Goal: Task Accomplishment & Management: Manage account settings

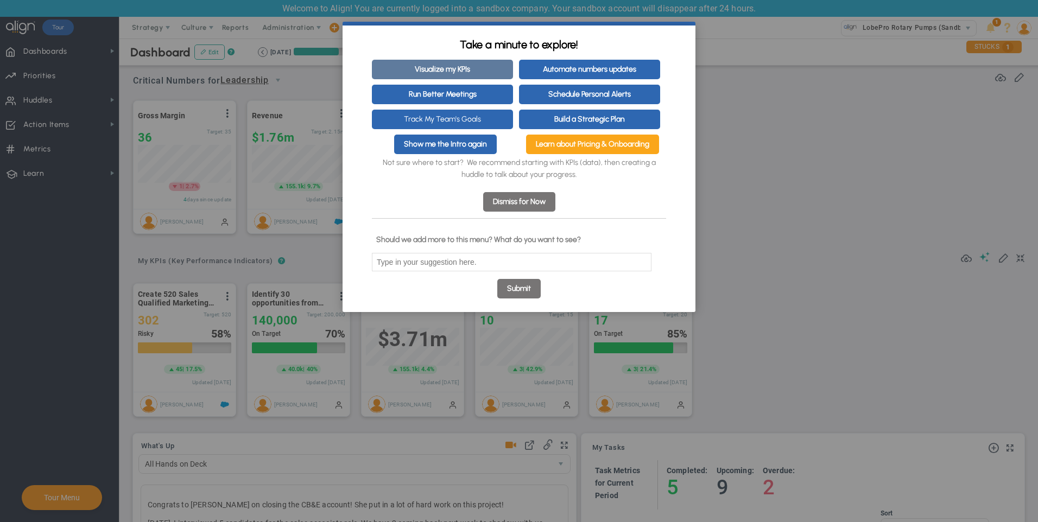
click at [459, 71] on link "Visualize my KPIs" at bounding box center [442, 70] width 141 height 20
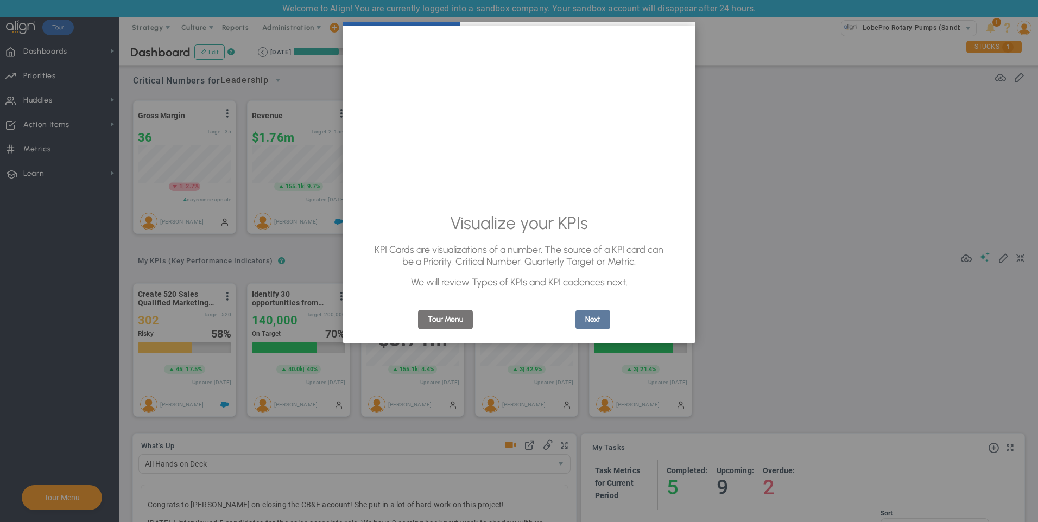
click at [593, 324] on link "Next" at bounding box center [592, 320] width 35 height 20
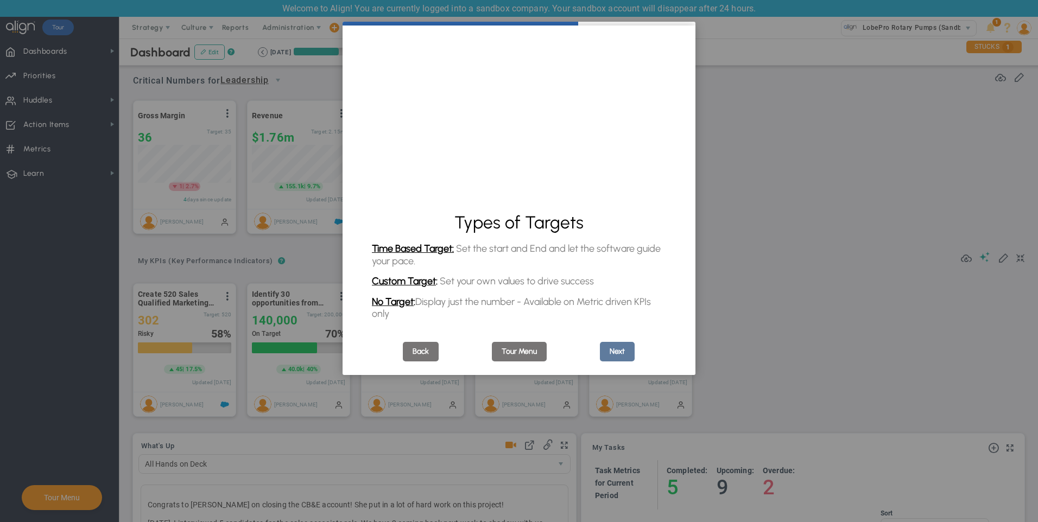
click at [613, 358] on link "Next" at bounding box center [617, 352] width 35 height 20
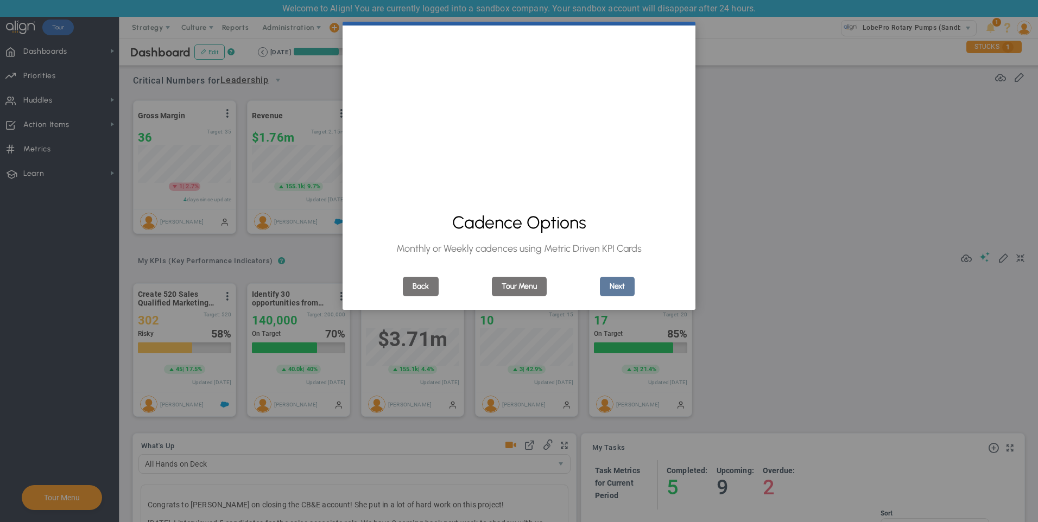
click at [613, 290] on link "Next" at bounding box center [617, 287] width 35 height 20
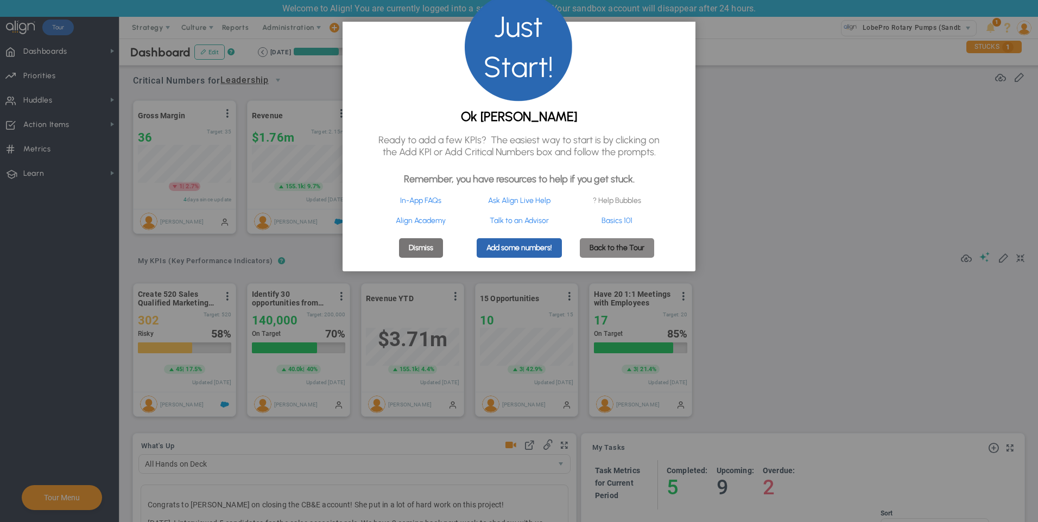
click at [608, 258] on link "Back to the Tour" at bounding box center [617, 248] width 74 height 20
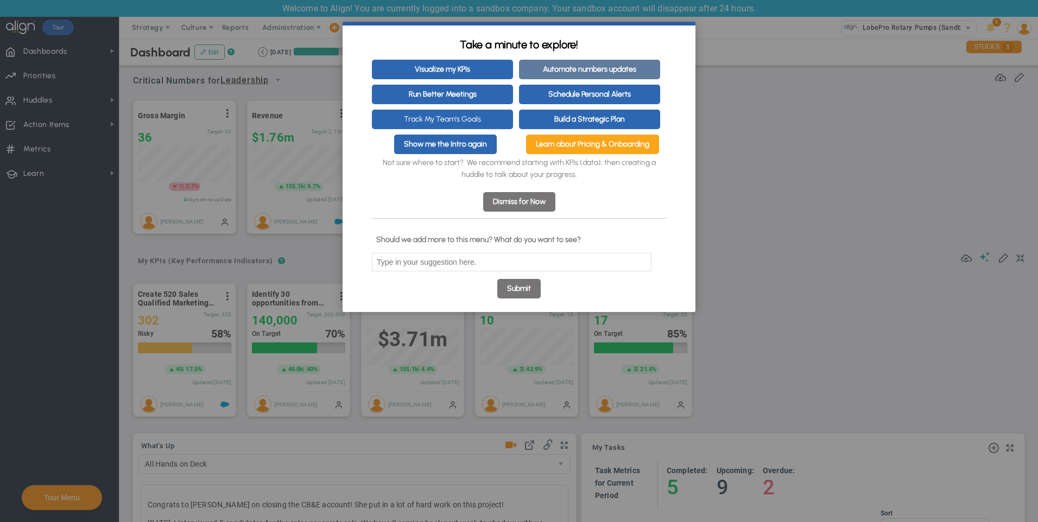
click at [587, 71] on link "Automate numbers updates" at bounding box center [589, 70] width 141 height 20
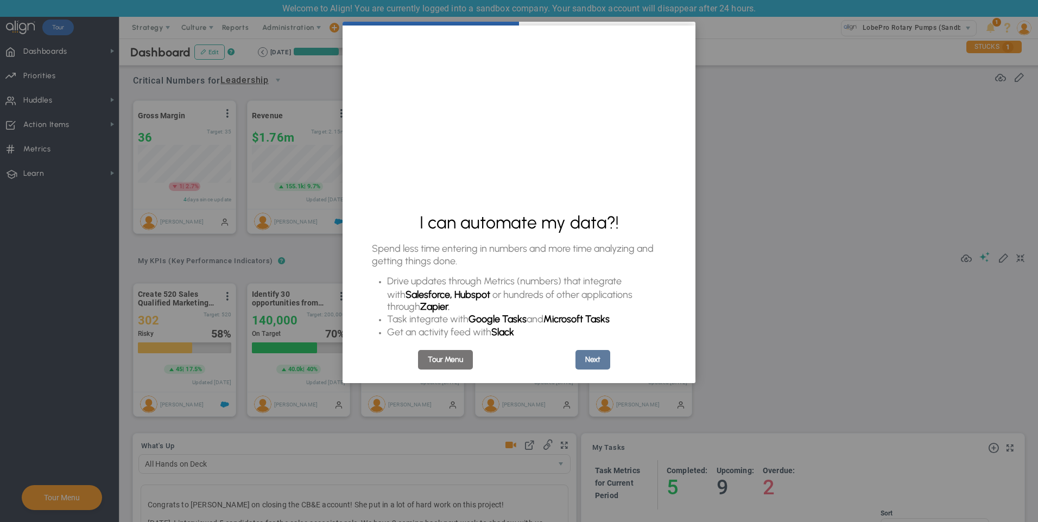
click at [592, 366] on link "Next" at bounding box center [592, 360] width 35 height 20
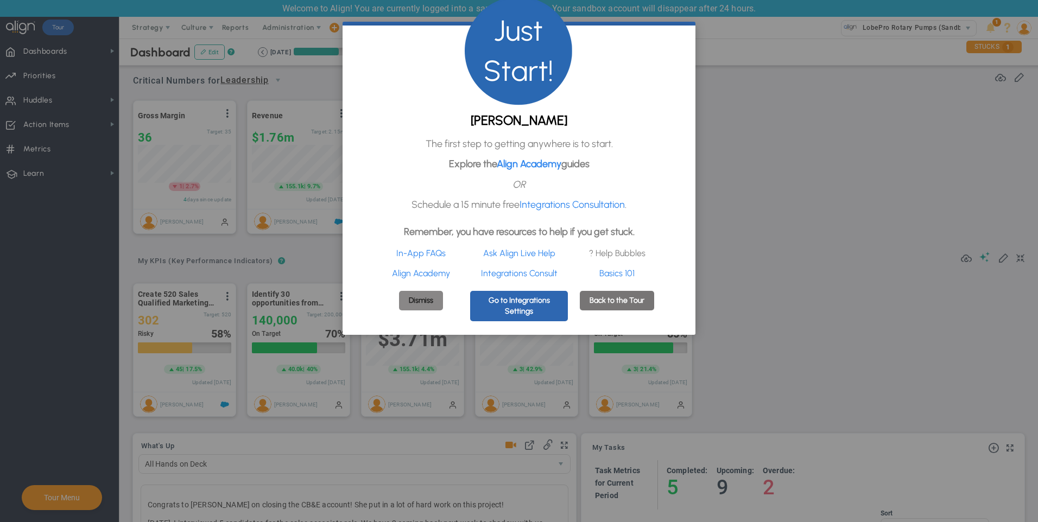
click at [418, 310] on link "Dismiss" at bounding box center [421, 301] width 44 height 20
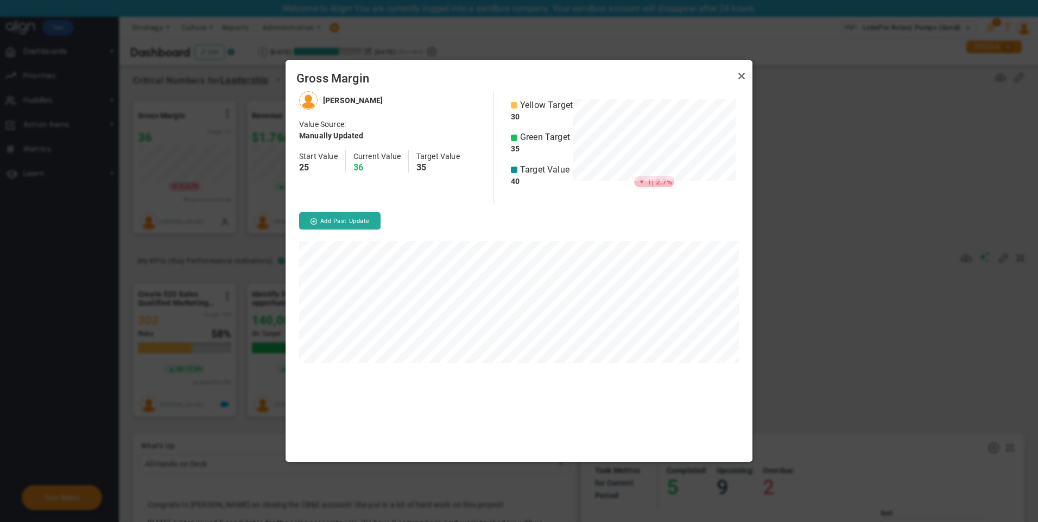
scroll to position [371, 467]
click at [742, 77] on link "Close" at bounding box center [741, 76] width 13 height 13
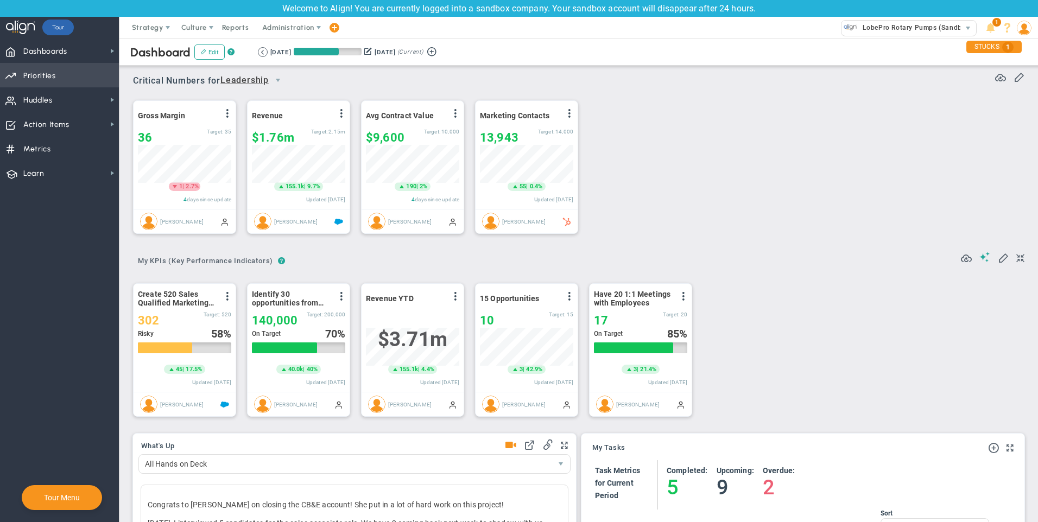
click at [58, 76] on span "Priorities OKR Tree Priorities OKRs" at bounding box center [59, 75] width 119 height 24
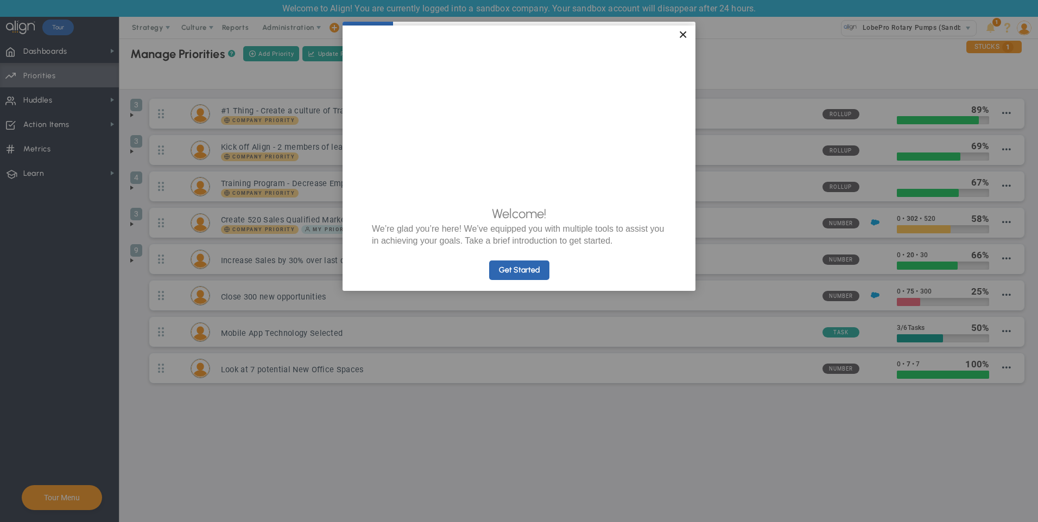
click at [684, 36] on link "×" at bounding box center [682, 36] width 19 height 20
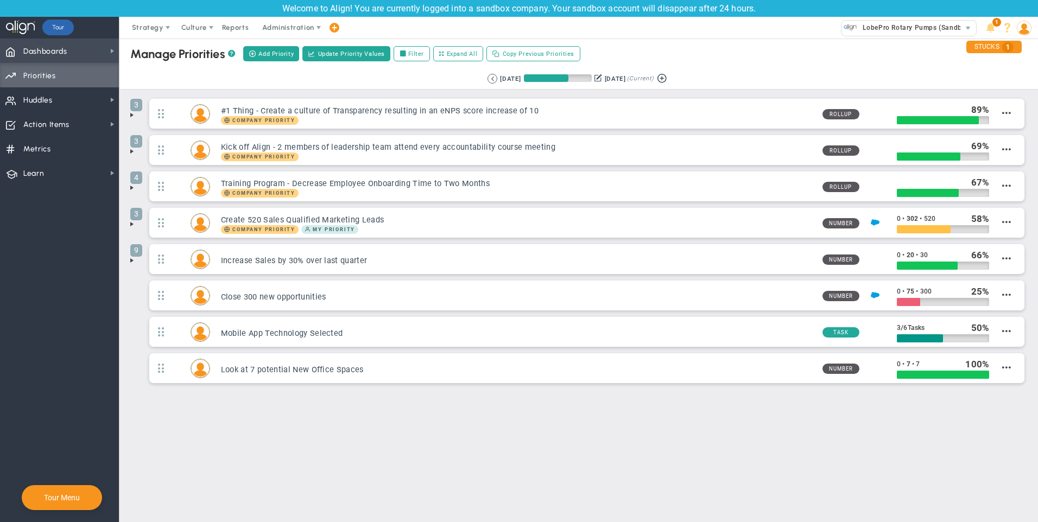
click at [47, 50] on span "Dashboards" at bounding box center [45, 51] width 44 height 23
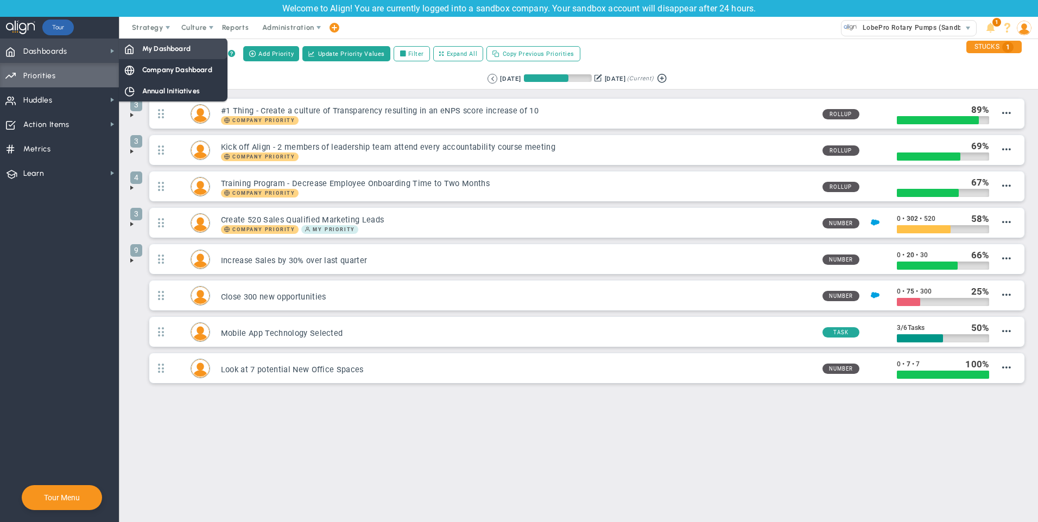
click at [179, 47] on span "My Dashboard" at bounding box center [166, 48] width 48 height 10
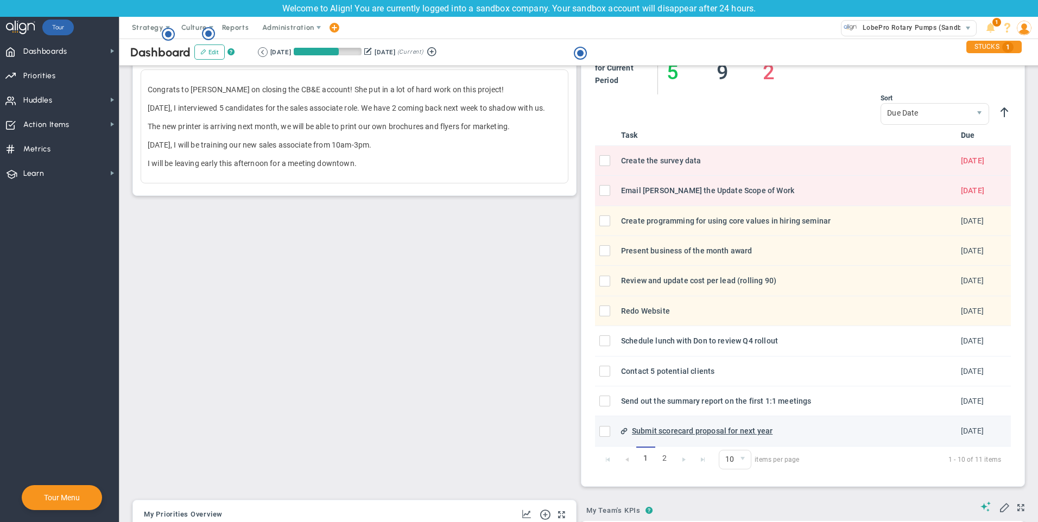
scroll to position [434, 0]
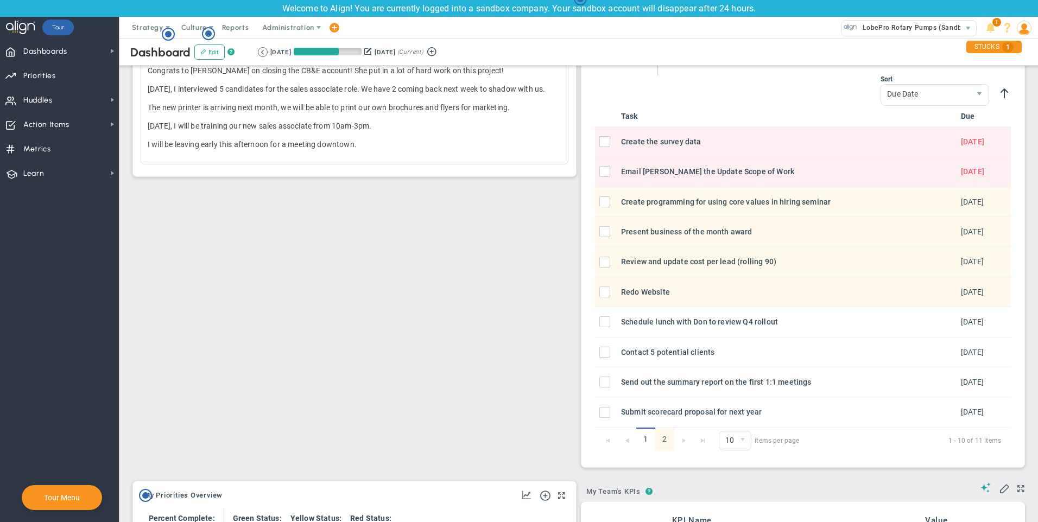
click at [664, 446] on link "2" at bounding box center [664, 439] width 19 height 23
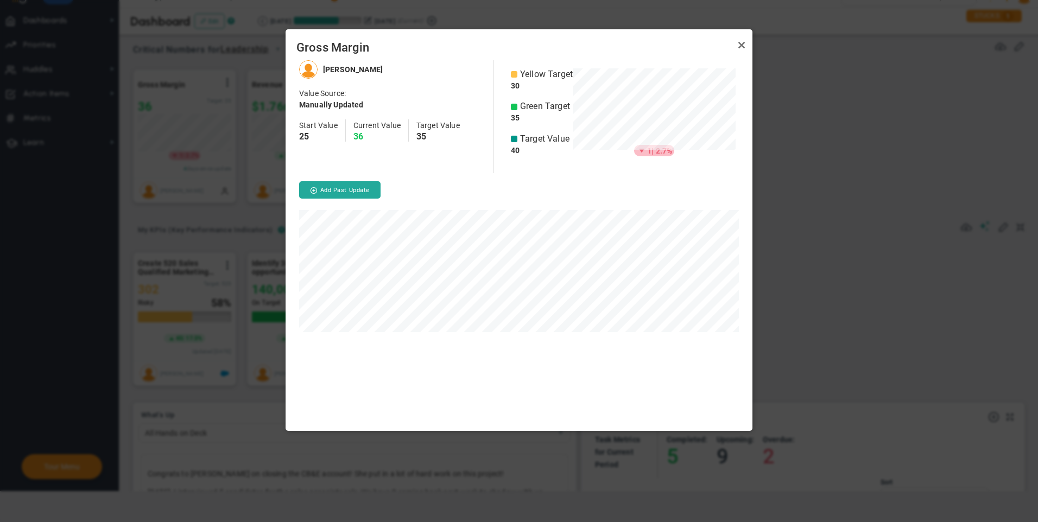
scroll to position [371, 467]
click at [744, 41] on link "Close" at bounding box center [741, 45] width 13 height 13
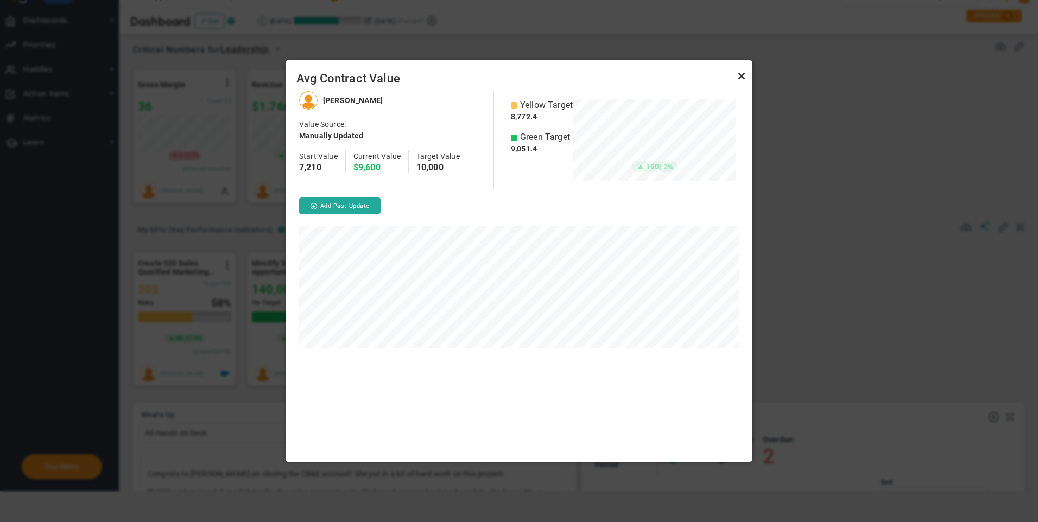
click at [740, 77] on link "Close" at bounding box center [741, 76] width 13 height 13
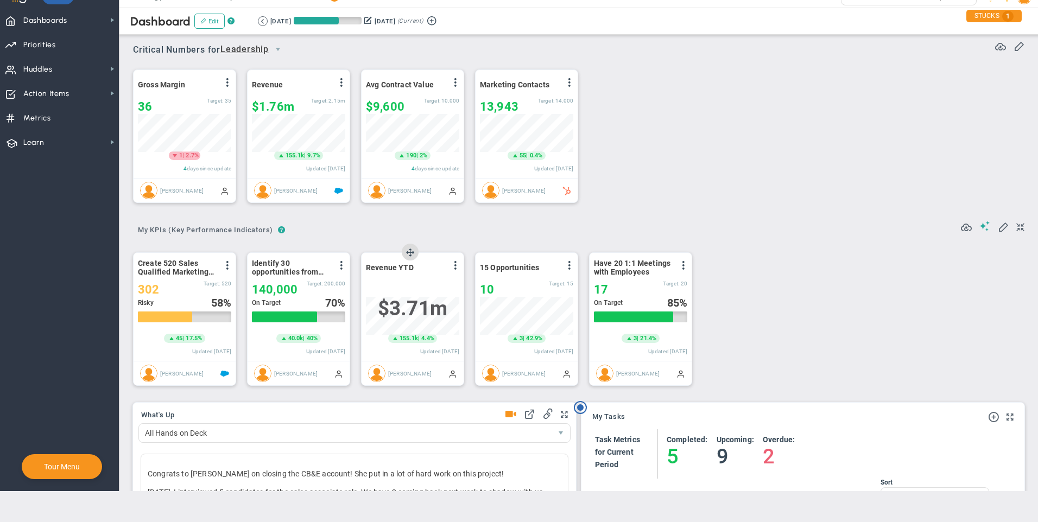
click at [399, 283] on div "Revenue YTD View Historical Graph Edit Make "No Change" Update Add Past Update …" at bounding box center [412, 307] width 102 height 108
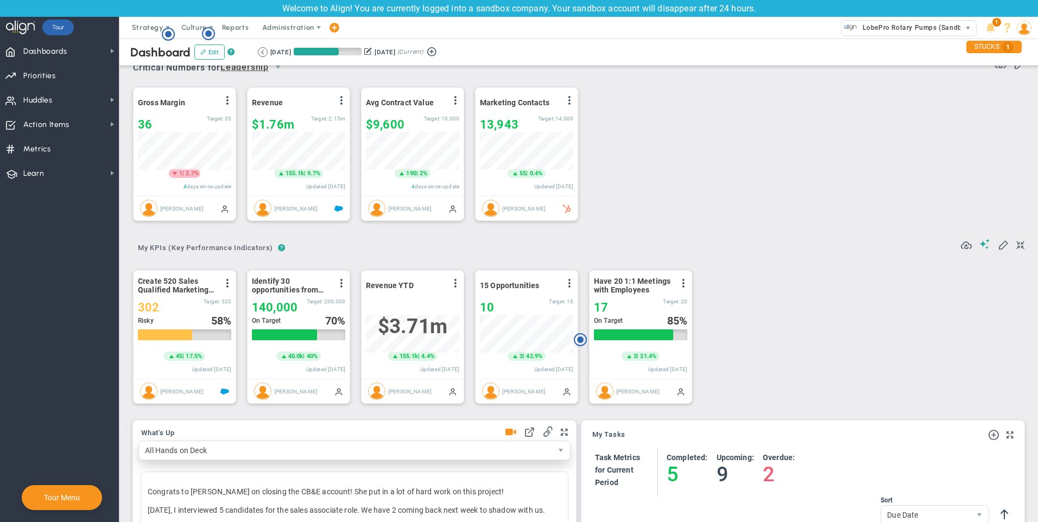
scroll to position [0, 0]
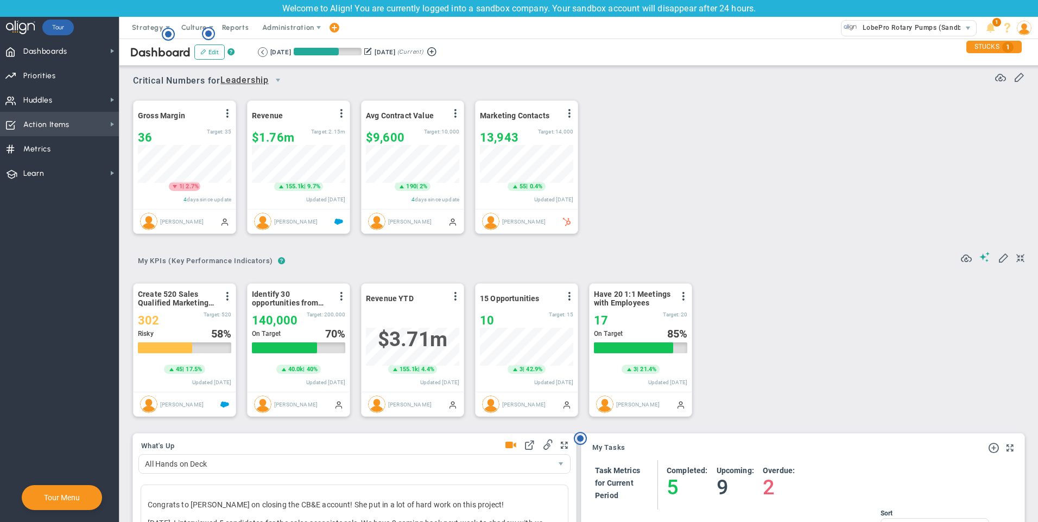
click at [55, 124] on span "Action Items" at bounding box center [46, 124] width 46 height 23
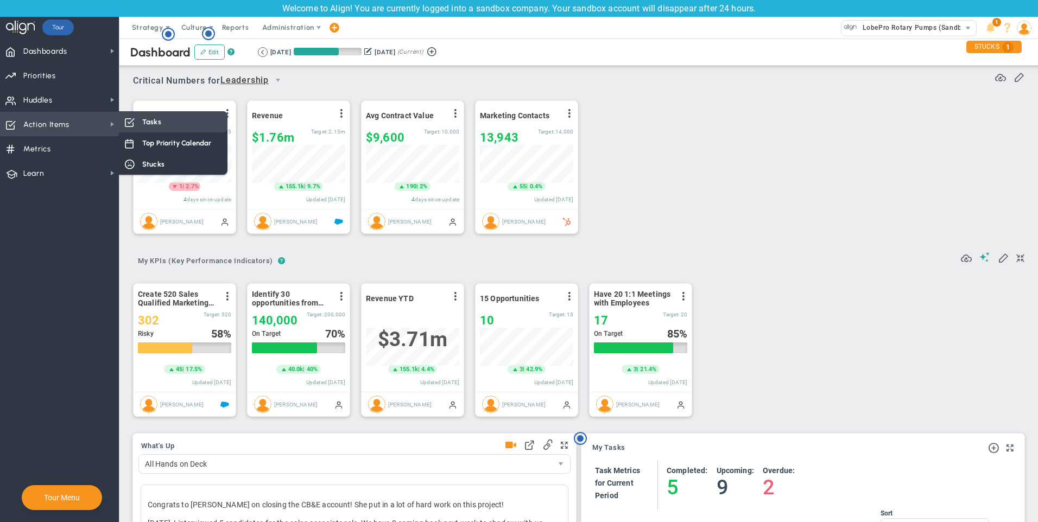
click at [157, 120] on span "Tasks" at bounding box center [151, 122] width 19 height 10
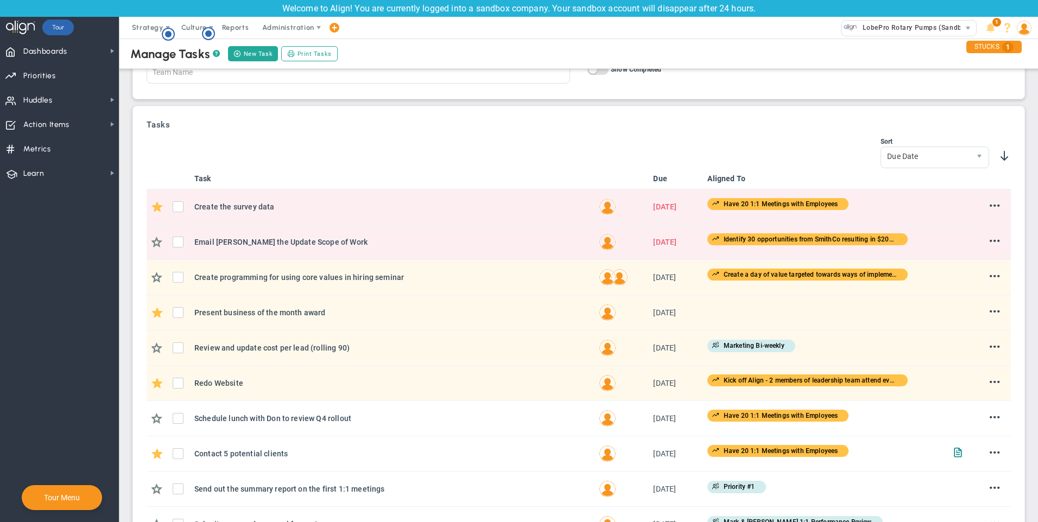
scroll to position [109, 0]
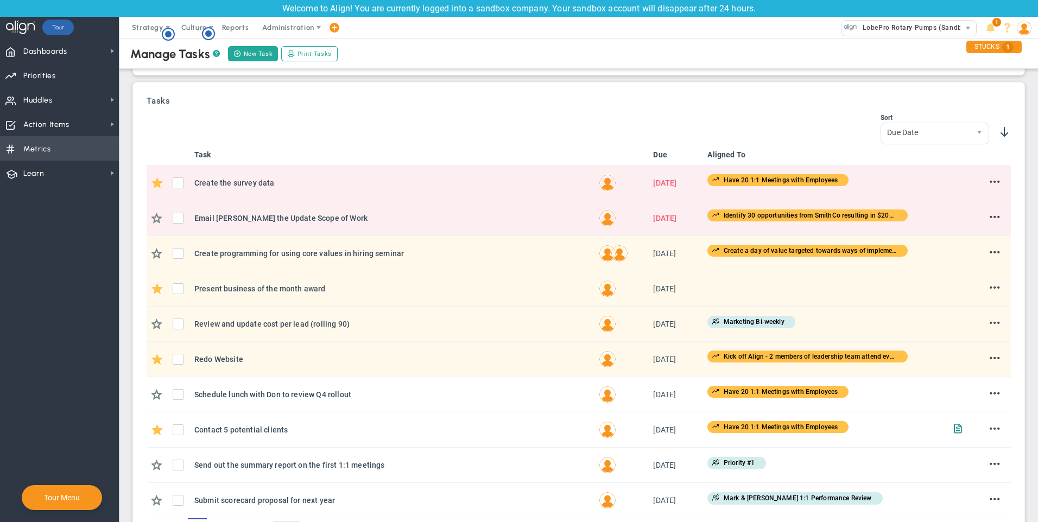
click at [46, 147] on span "Metrics" at bounding box center [37, 149] width 28 height 23
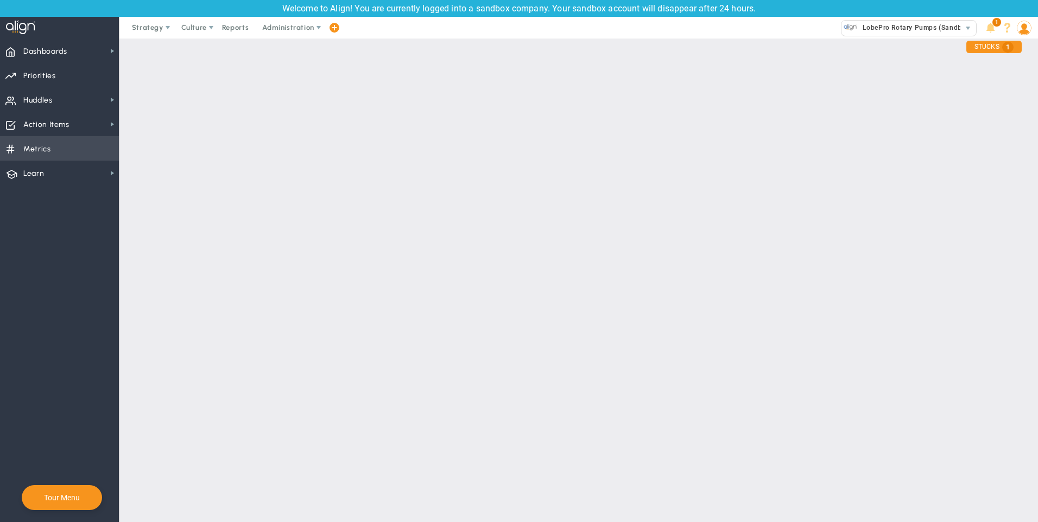
checkbox input "false"
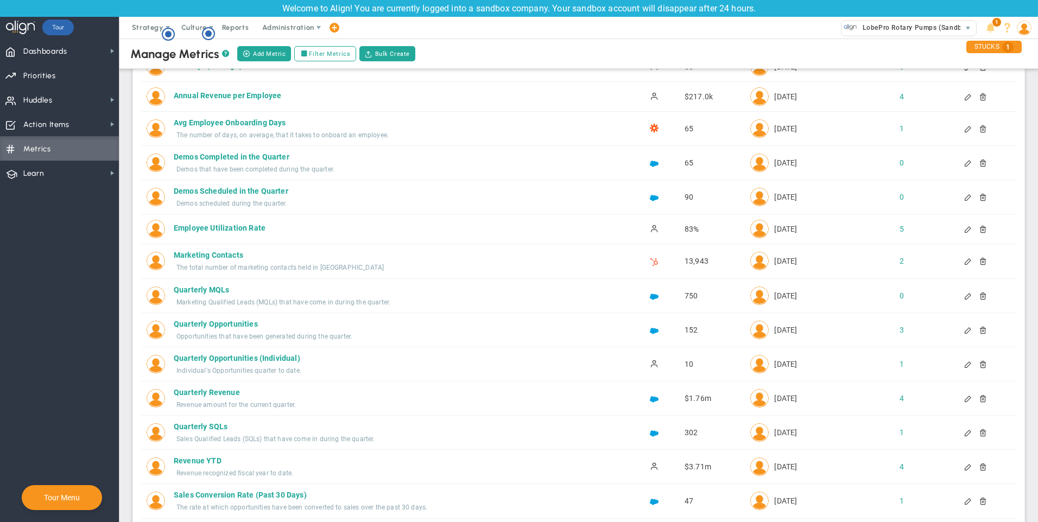
scroll to position [15, 0]
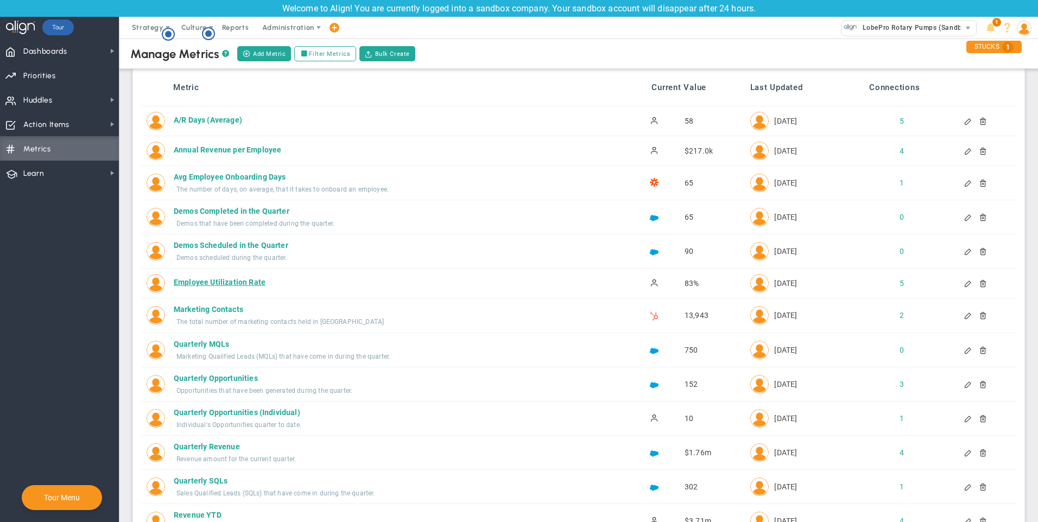
click at [236, 282] on div "Employee Utilization Rate" at bounding box center [386, 282] width 425 height 11
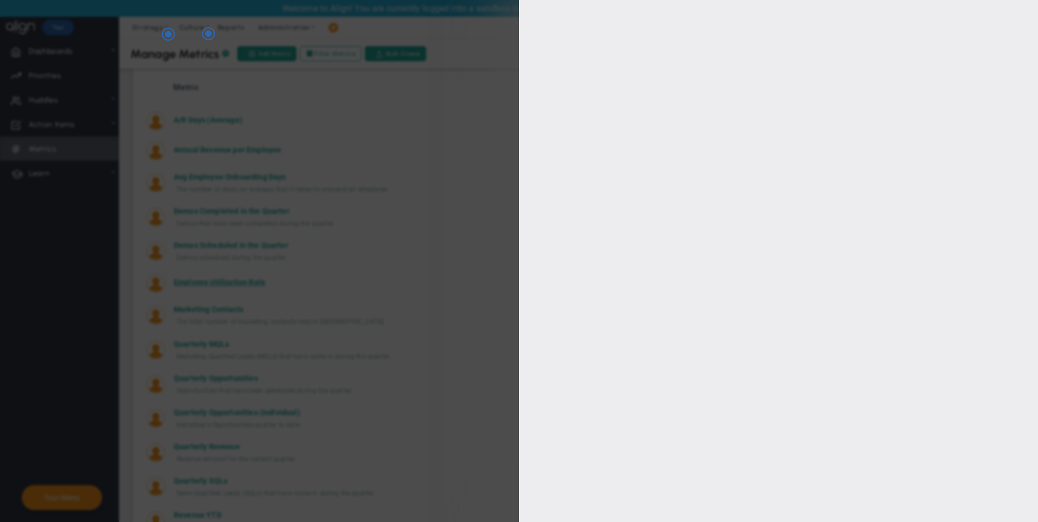
type input "Employee Utilization Rate"
type input "Employee-Utilization-Rate"
type input "[PERSON_NAME]"
type input "83%"
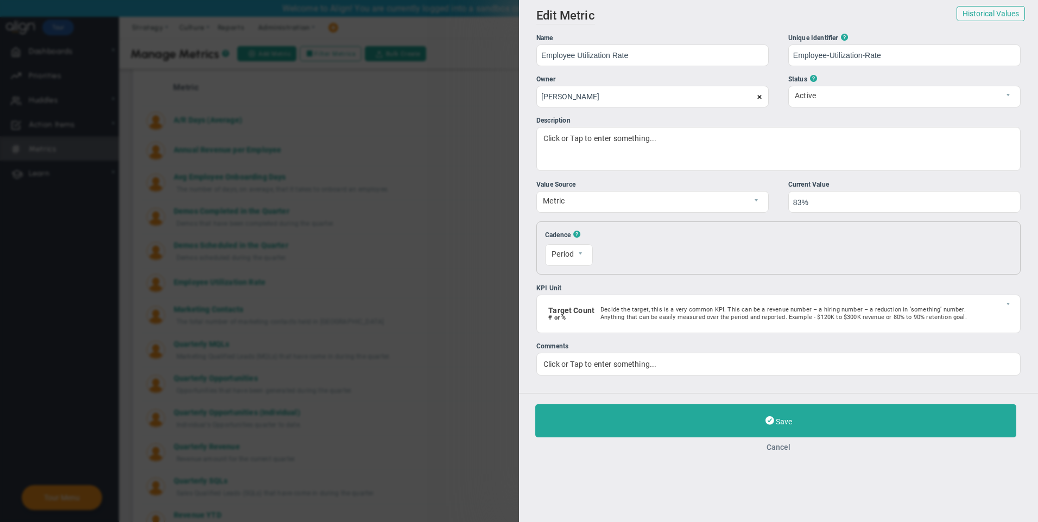
click at [781, 447] on button "Cancel" at bounding box center [778, 447] width 486 height 9
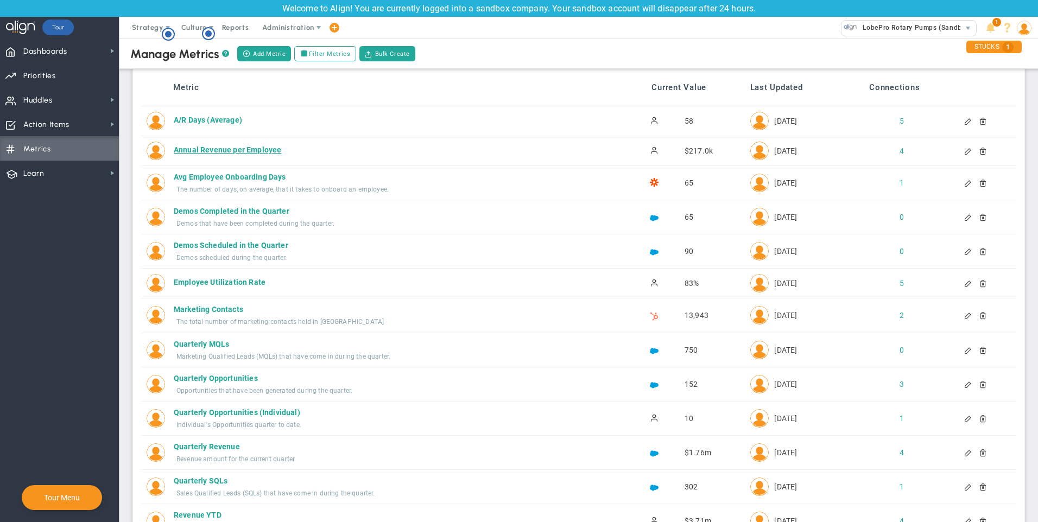
click at [219, 151] on div "Annual Revenue per Employee" at bounding box center [386, 149] width 425 height 11
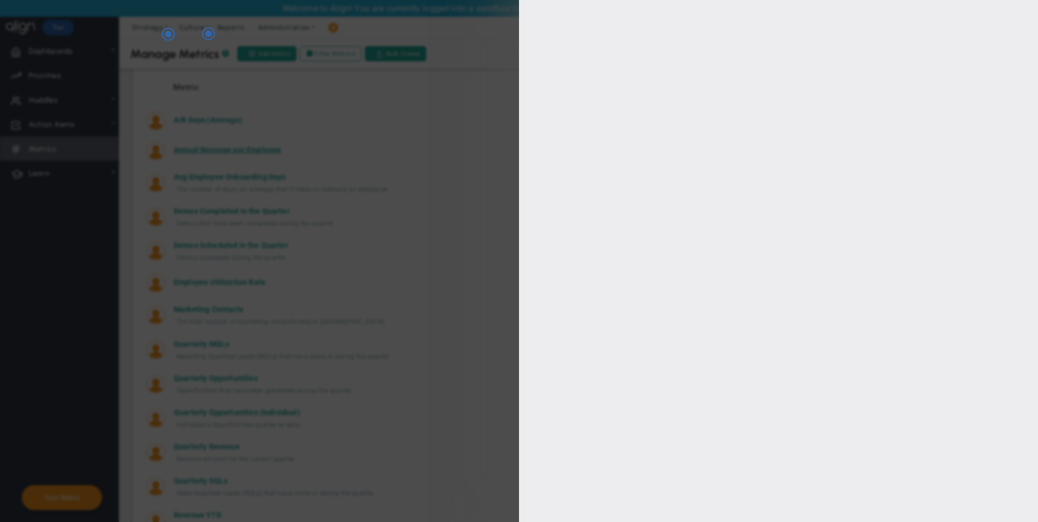
type input "Annual Revenue per Employee"
type input "Annual-Revenue-per-Employee"
type input "[PERSON_NAME]"
type input "$217,000"
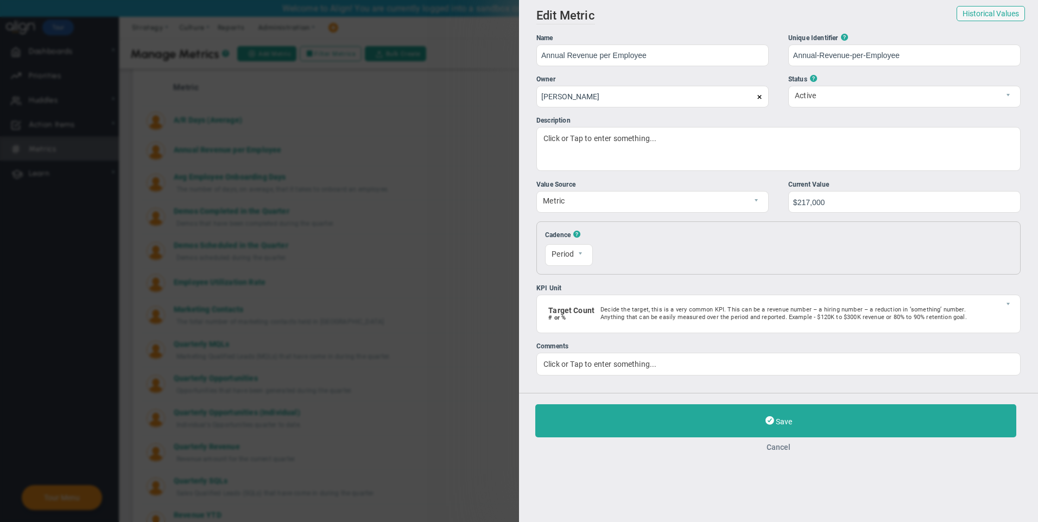
click at [790, 446] on button "Cancel" at bounding box center [778, 447] width 486 height 9
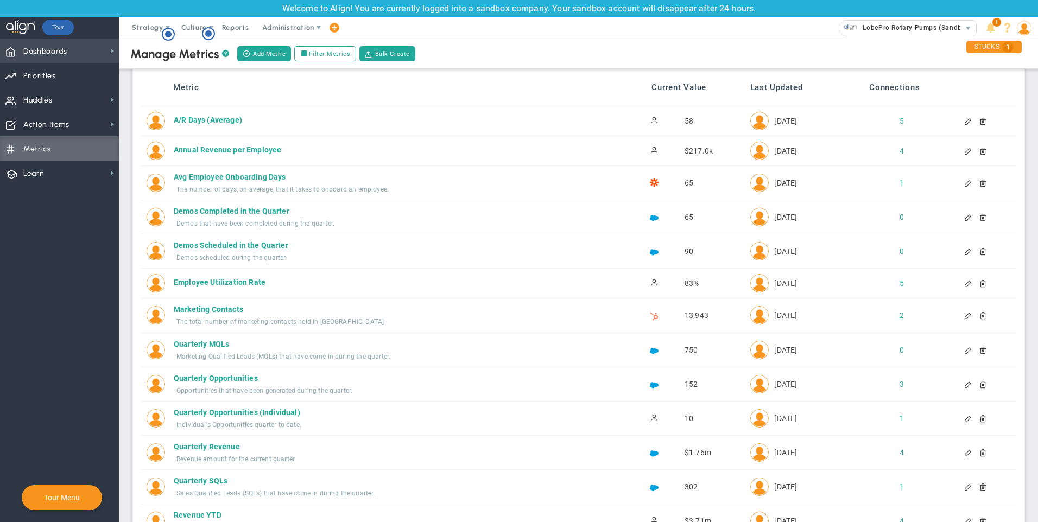
click at [44, 51] on span "Dashboards" at bounding box center [45, 51] width 44 height 23
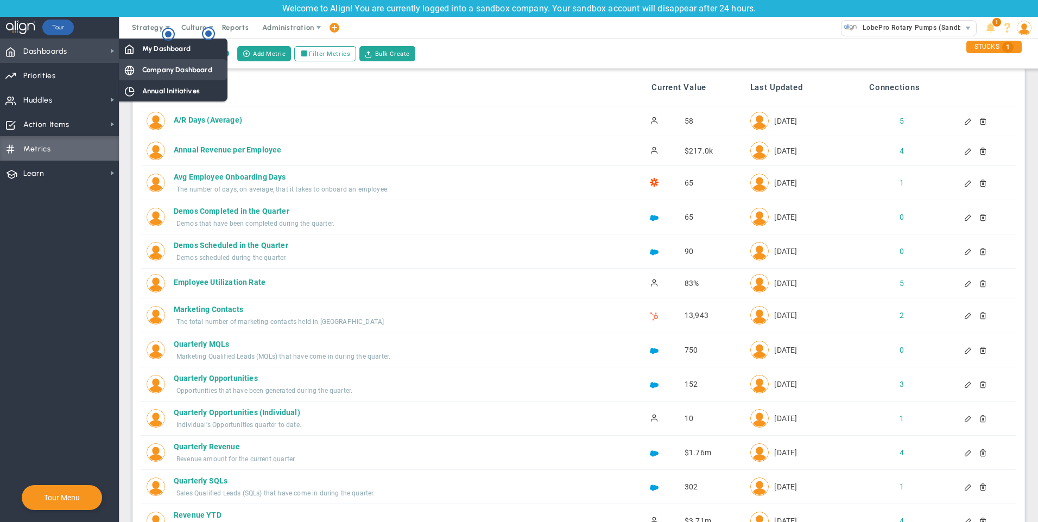
click at [195, 72] on span "Company Dashboard" at bounding box center [177, 70] width 70 height 10
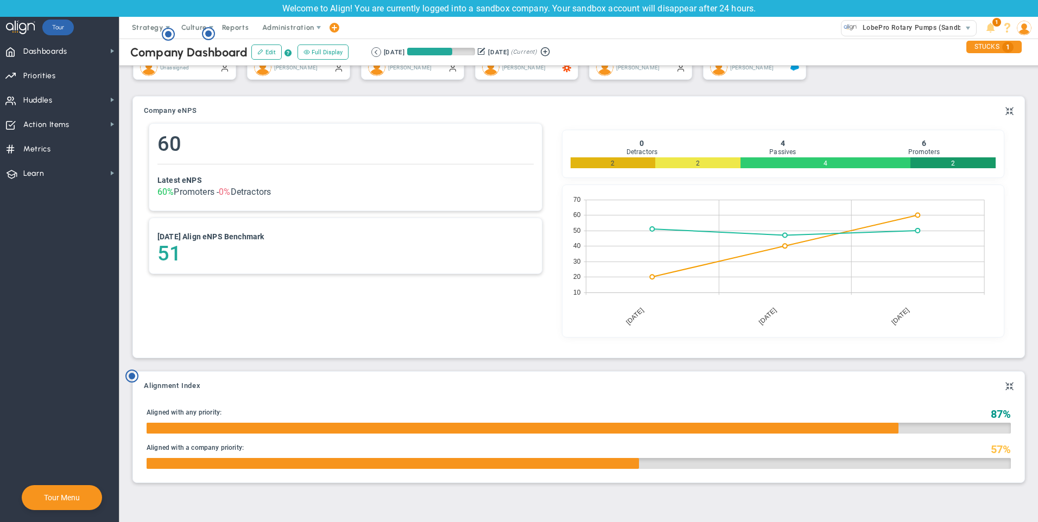
scroll to position [39, 0]
